Goal: Transaction & Acquisition: Purchase product/service

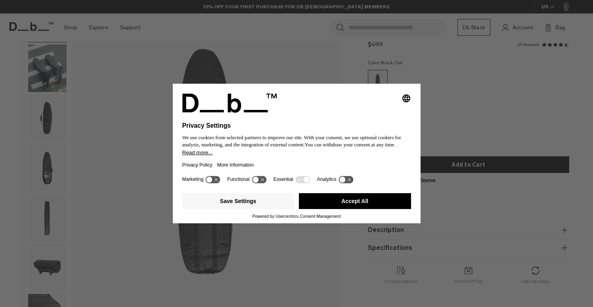
click at [217, 181] on icon at bounding box center [216, 179] width 3 height 3
click at [212, 182] on icon at bounding box center [213, 180] width 15 height 8
click at [248, 207] on button "Save Settings" at bounding box center [238, 201] width 112 height 16
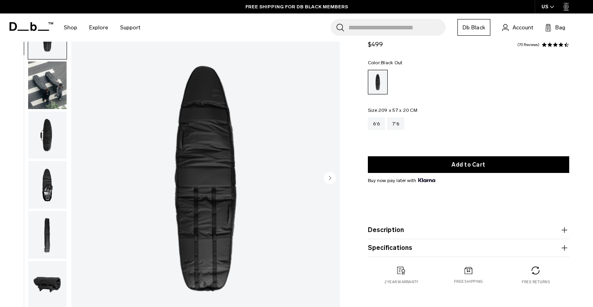
scroll to position [42, 0]
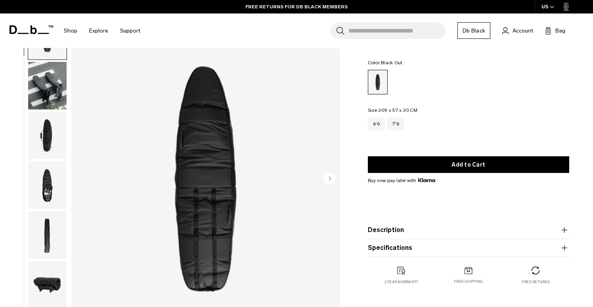
click at [48, 84] on img "button" at bounding box center [47, 86] width 38 height 48
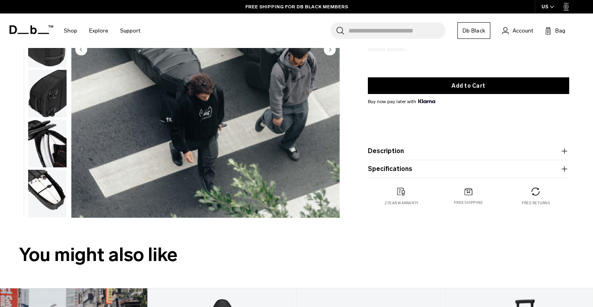
scroll to position [86, 0]
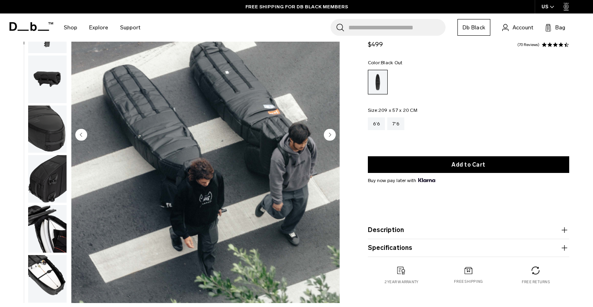
click at [43, 227] on img "button" at bounding box center [47, 229] width 38 height 48
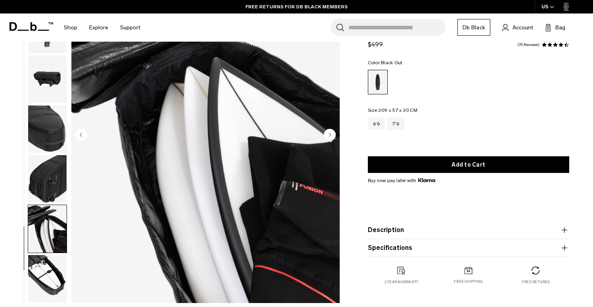
click at [50, 277] on img "button" at bounding box center [47, 279] width 38 height 48
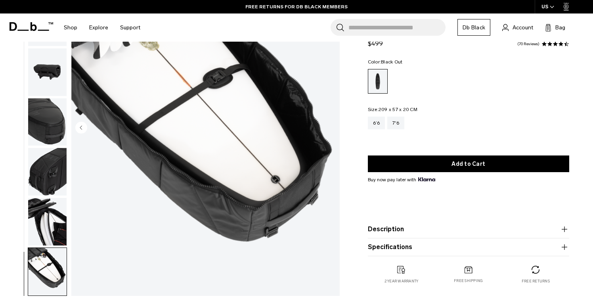
scroll to position [95, 0]
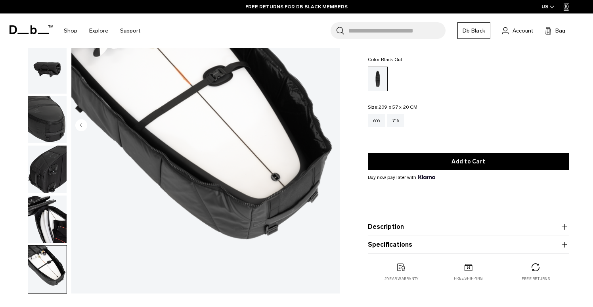
click at [44, 220] on img "button" at bounding box center [47, 219] width 38 height 48
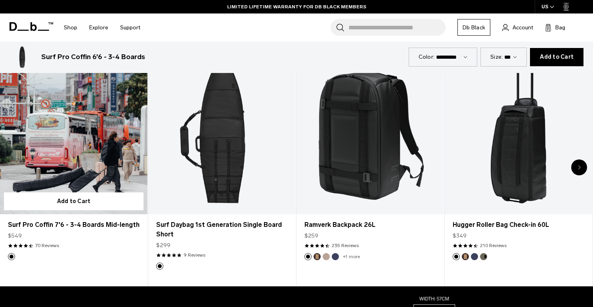
scroll to position [0, 0]
